Goal: Find specific fact: Find specific fact

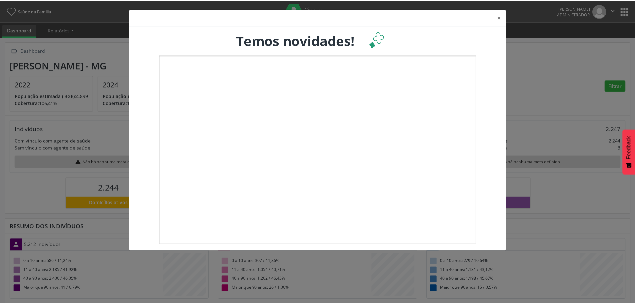
scroll to position [111, 210]
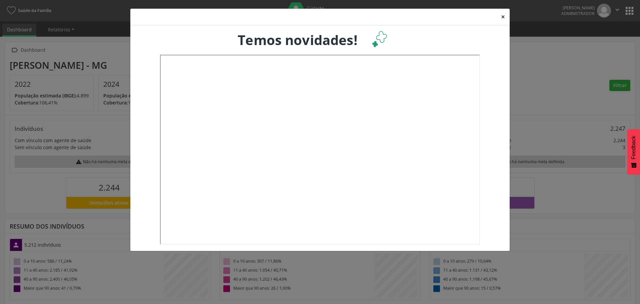
click at [502, 18] on button "×" at bounding box center [502, 17] width 13 height 16
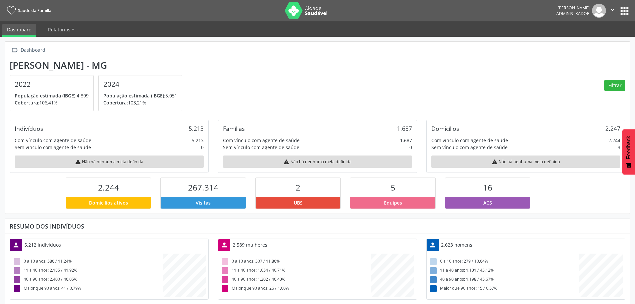
scroll to position [333069, 332971]
click at [624, 10] on button "apps" at bounding box center [624, 11] width 12 height 12
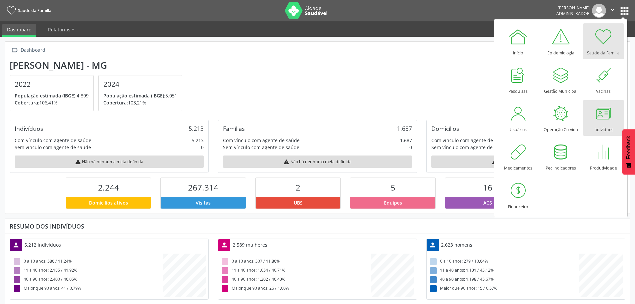
click at [600, 116] on div at bounding box center [603, 113] width 20 height 20
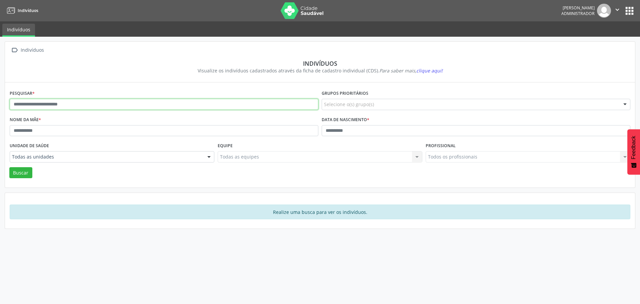
click at [85, 104] on input "text" at bounding box center [164, 104] width 309 height 11
click at [19, 170] on button "Buscar" at bounding box center [20, 172] width 23 height 11
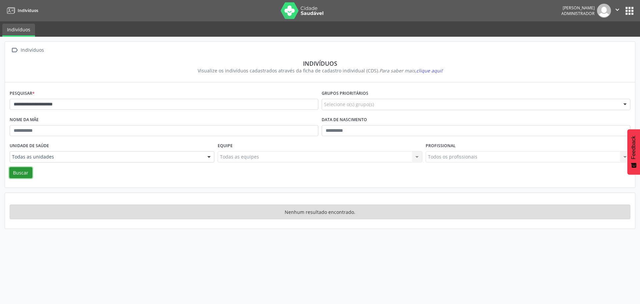
click at [21, 173] on button "Buscar" at bounding box center [20, 172] width 23 height 11
drag, startPoint x: 75, startPoint y: 104, endPoint x: 49, endPoint y: 105, distance: 25.7
click at [49, 105] on input "**********" at bounding box center [164, 104] width 309 height 11
type input "**********"
click at [14, 172] on button "Buscar" at bounding box center [20, 172] width 23 height 11
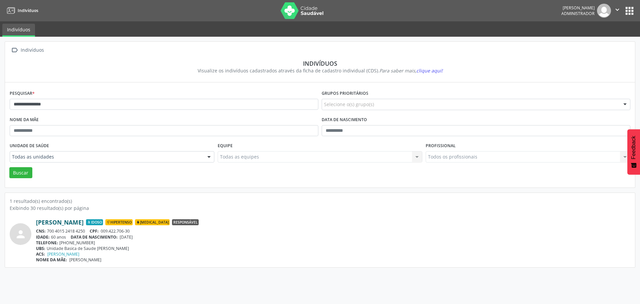
click at [70, 219] on link "Marlene Pereira de Andrade" at bounding box center [60, 221] width 48 height 7
drag, startPoint x: 86, startPoint y: 231, endPoint x: 45, endPoint y: 230, distance: 40.7
click at [45, 230] on div "CNS: 700 4015 2418 4250 CPF: 009.422.706-30" at bounding box center [333, 231] width 594 height 6
copy div "700 4015 2418 4250"
